Goal: Information Seeking & Learning: Check status

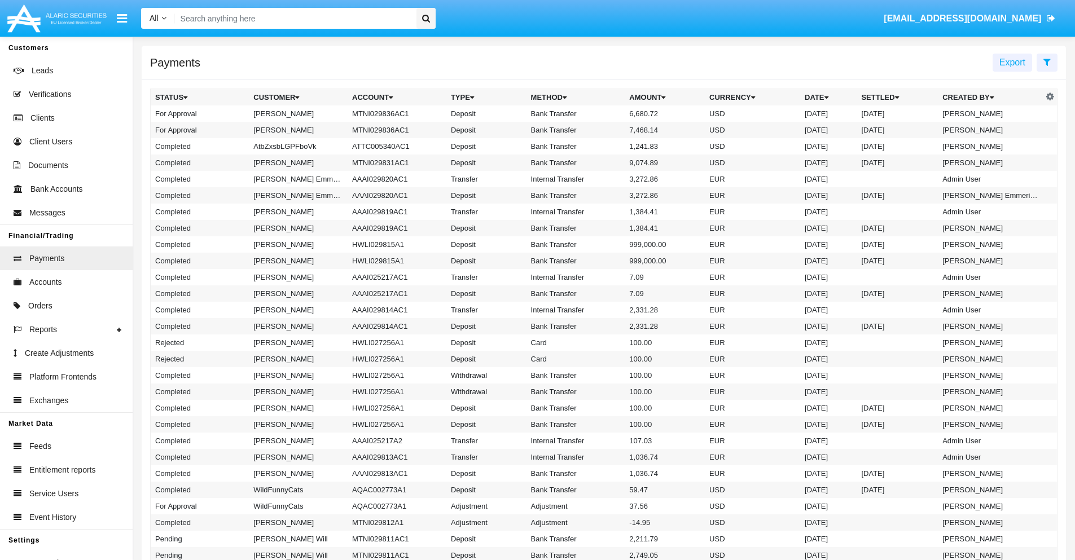
click at [1047, 62] on icon at bounding box center [1047, 62] width 7 height 9
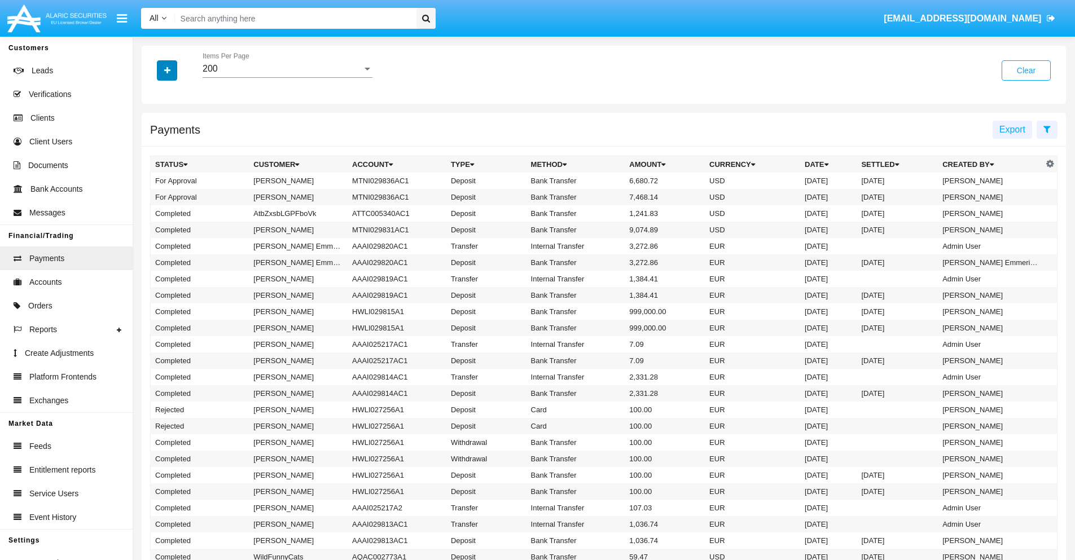
click at [167, 70] on icon "button" at bounding box center [167, 71] width 6 height 8
click at [173, 192] on span "Date" at bounding box center [173, 192] width 19 height 14
click at [155, 196] on input "Date" at bounding box center [155, 196] width 1 height 1
checkbox input "true"
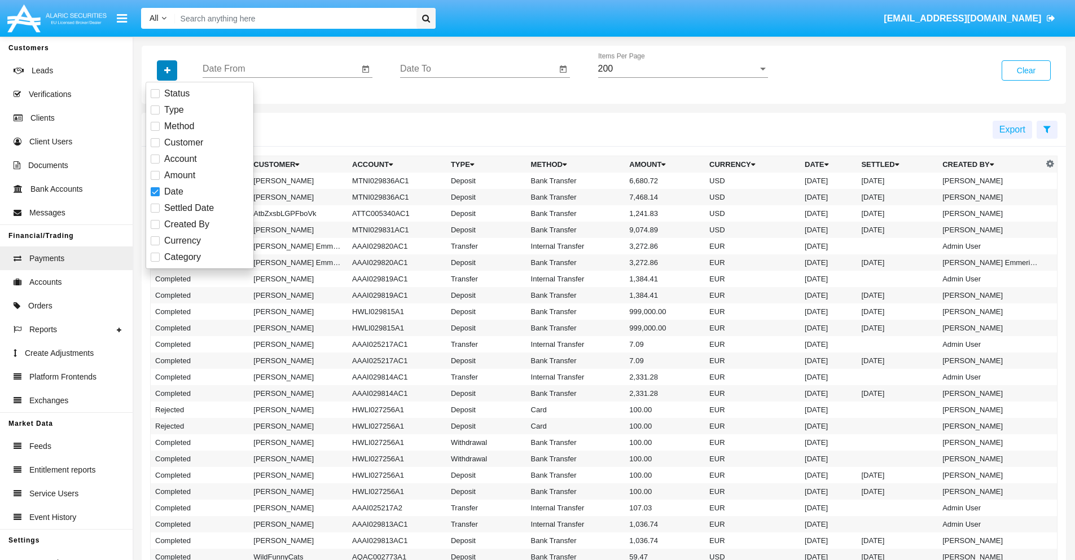
click at [167, 70] on icon "button" at bounding box center [167, 71] width 6 height 8
click at [281, 69] on input "Date From" at bounding box center [281, 69] width 156 height 10
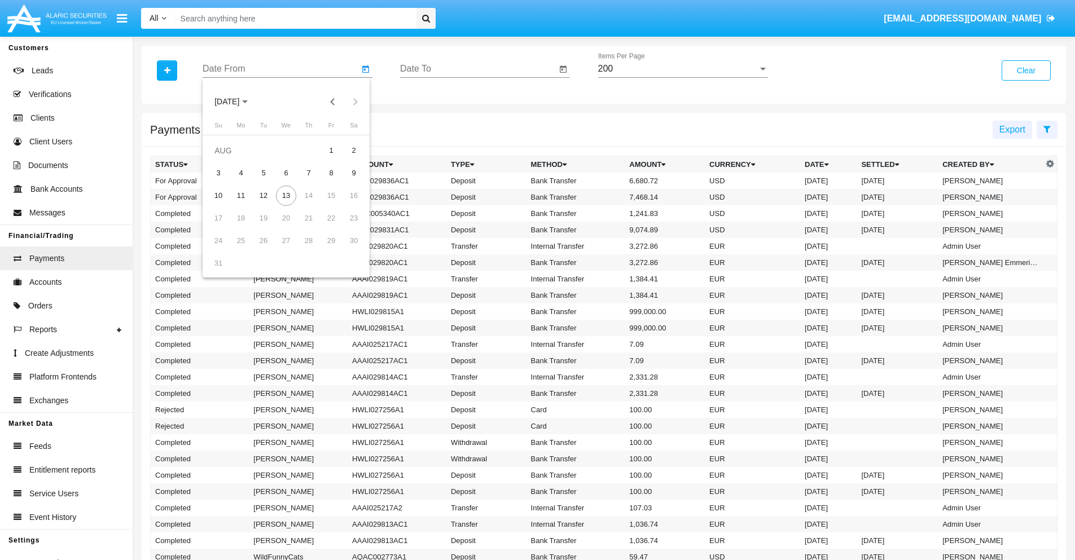
click at [237, 102] on span "[DATE]" at bounding box center [226, 102] width 25 height 9
click at [345, 249] on div "2025" at bounding box center [346, 249] width 36 height 20
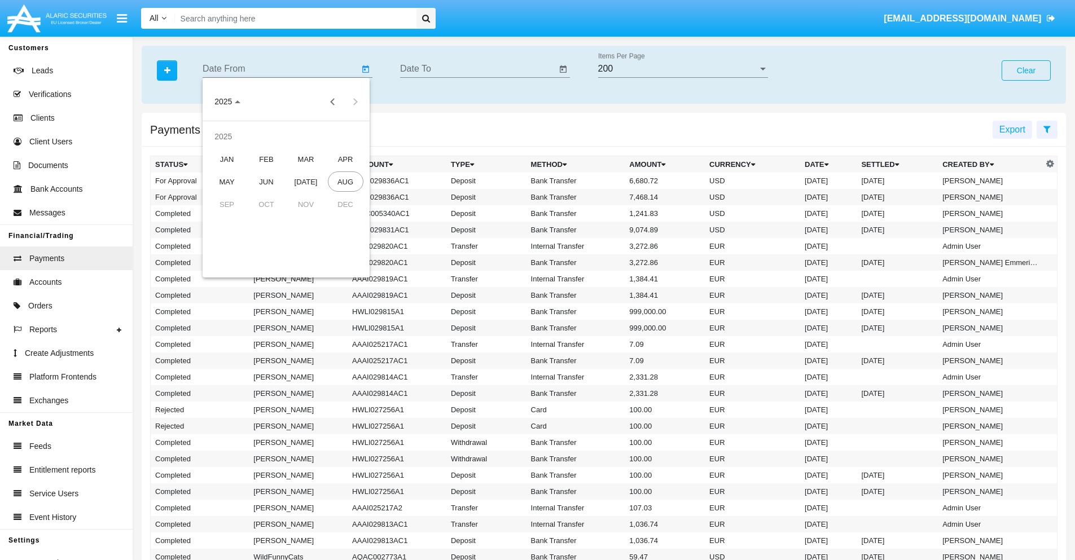
click at [227, 159] on div "JAN" at bounding box center [227, 159] width 36 height 20
click at [264, 173] on div "7" at bounding box center [263, 173] width 20 height 20
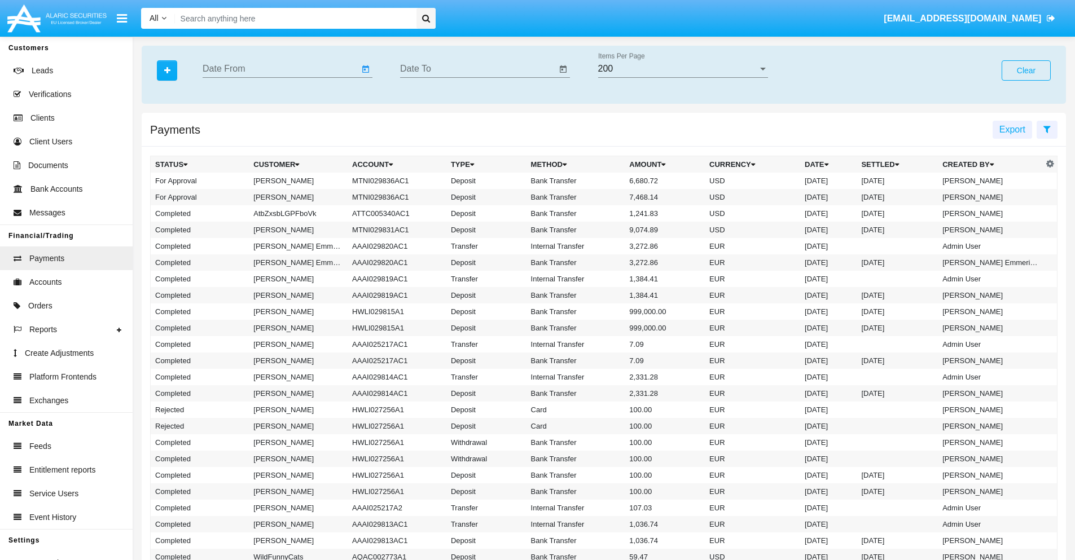
type input "[DATE]"
click at [478, 69] on input "Date To" at bounding box center [478, 69] width 156 height 10
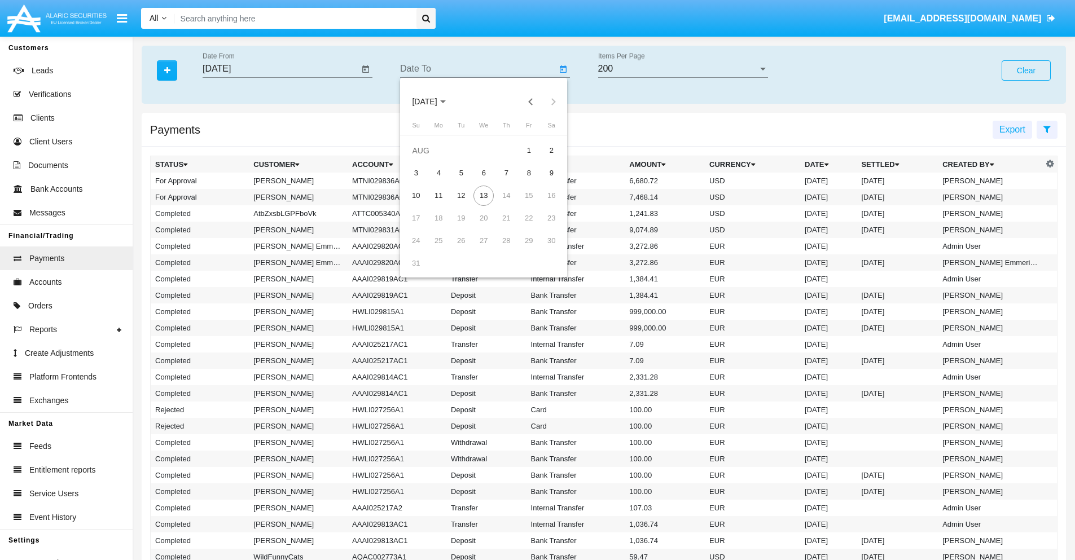
click at [435, 102] on span "[DATE]" at bounding box center [424, 102] width 25 height 9
click at [543, 249] on div "2025" at bounding box center [543, 249] width 36 height 20
click at [424, 159] on div "JAN" at bounding box center [425, 159] width 36 height 20
click at [461, 173] on div "7" at bounding box center [461, 173] width 20 height 20
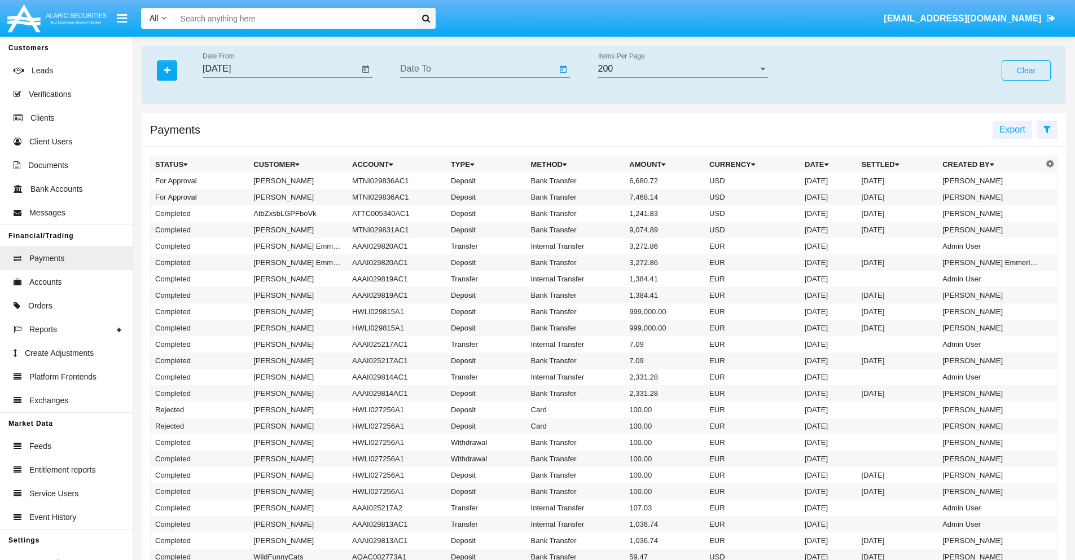
type input "[DATE]"
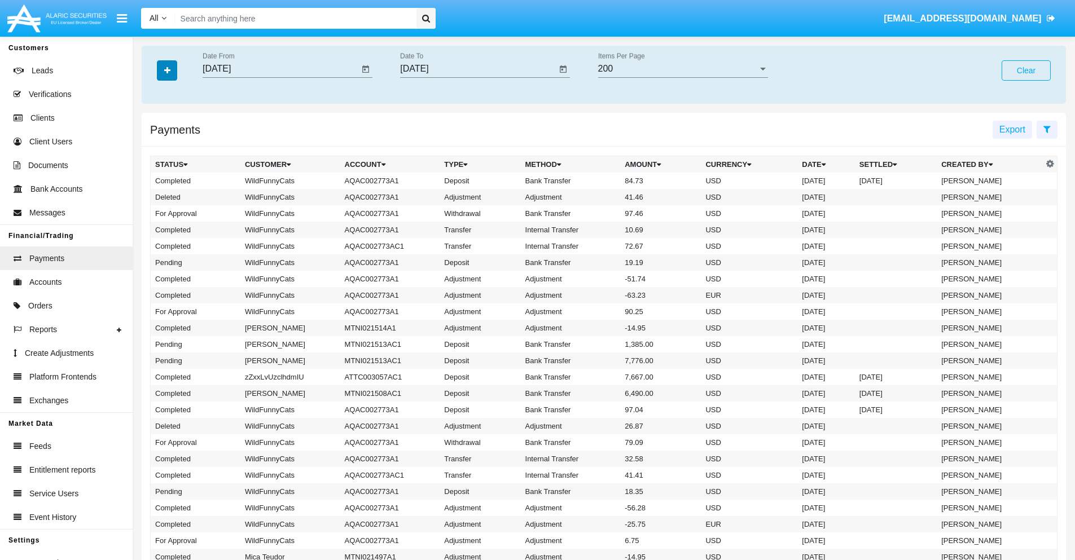
click at [167, 70] on icon "button" at bounding box center [167, 71] width 6 height 8
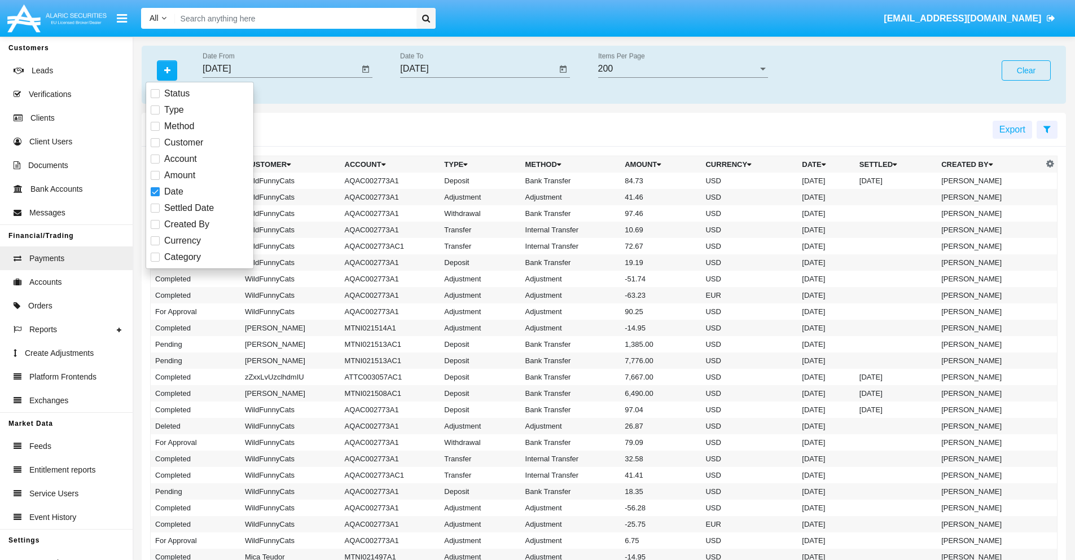
click at [182, 257] on span "Category" at bounding box center [182, 258] width 37 height 14
click at [155, 262] on input "Category" at bounding box center [155, 262] width 1 height 1
checkbox input "true"
click at [167, 70] on icon "button" at bounding box center [167, 71] width 6 height 8
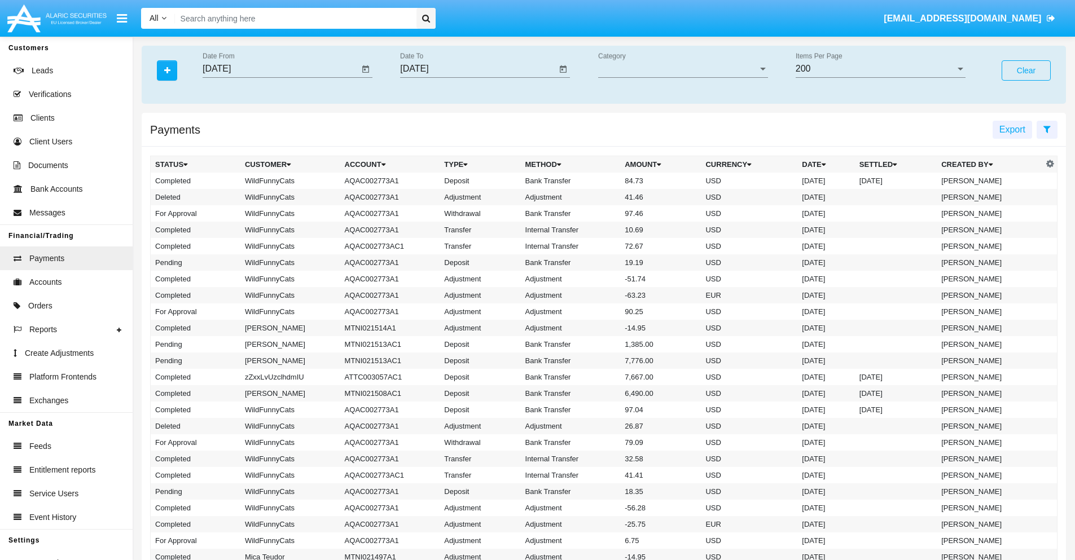
click at [683, 69] on span "Category" at bounding box center [678, 69] width 160 height 10
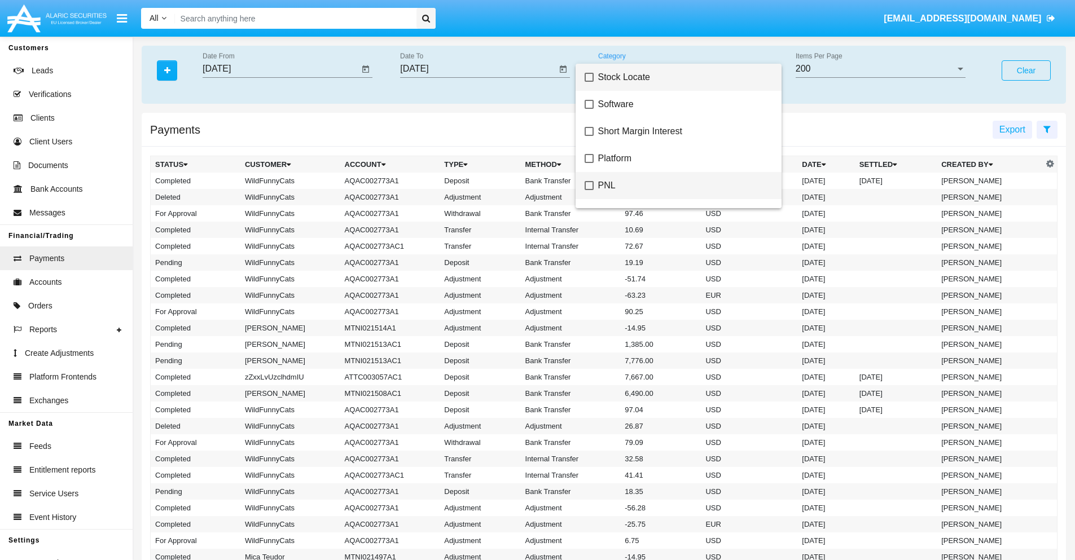
click at [681, 186] on span "PNL" at bounding box center [685, 185] width 174 height 27
